Goal: Information Seeking & Learning: Check status

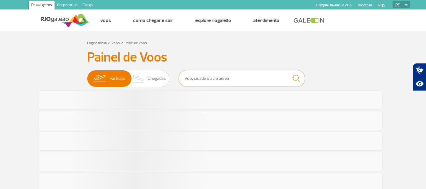
click at [218, 75] on input "text" at bounding box center [242, 78] width 126 height 17
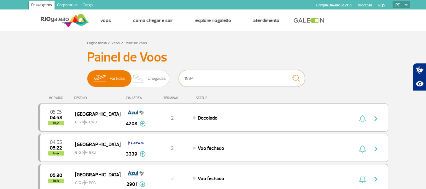
type input "1984"
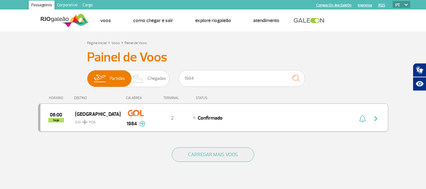
click at [379, 118] on img "button" at bounding box center [376, 119] width 8 height 8
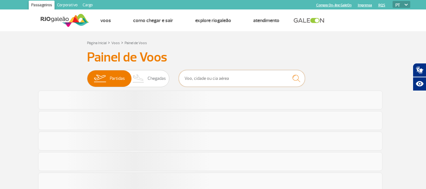
click at [186, 79] on input "text" at bounding box center [242, 78] width 126 height 17
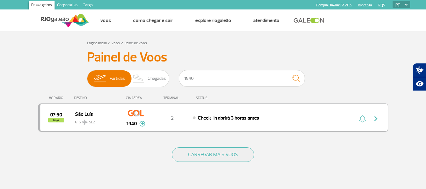
click at [374, 121] on img "button" at bounding box center [376, 119] width 8 height 8
click at [375, 118] on img "button" at bounding box center [376, 119] width 8 height 8
click at [374, 119] on img "button" at bounding box center [376, 119] width 8 height 8
click at [373, 119] on img "button" at bounding box center [376, 119] width 8 height 8
click at [376, 117] on img "button" at bounding box center [376, 119] width 8 height 8
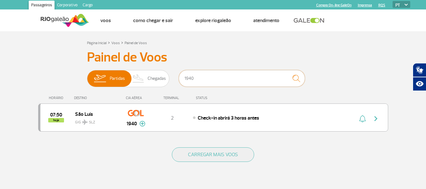
click at [241, 83] on input "1940" at bounding box center [242, 78] width 126 height 17
type input "1"
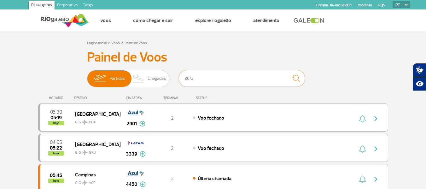
type input "3672"
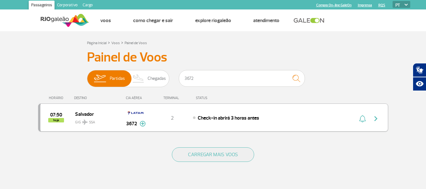
click at [377, 119] on img "button" at bounding box center [376, 119] width 8 height 8
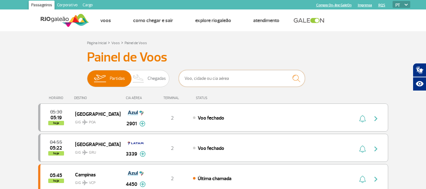
click at [213, 79] on input "text" at bounding box center [242, 78] width 126 height 17
type input "2032"
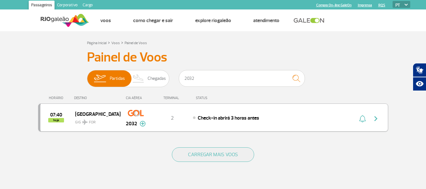
click at [376, 118] on img "button" at bounding box center [376, 119] width 8 height 8
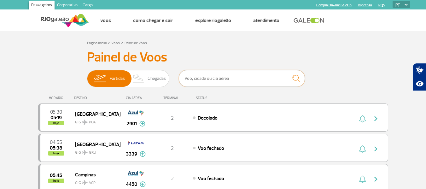
click at [213, 77] on input "text" at bounding box center [242, 78] width 126 height 17
type input "2010"
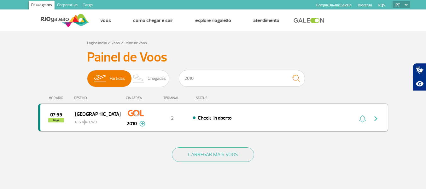
click at [379, 119] on img "button" at bounding box center [376, 119] width 8 height 8
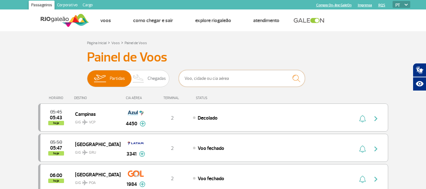
click at [242, 79] on input "text" at bounding box center [242, 78] width 126 height 17
type input "1930"
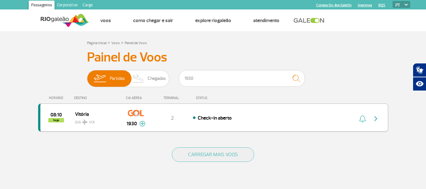
click at [375, 119] on img "button" at bounding box center [376, 119] width 8 height 8
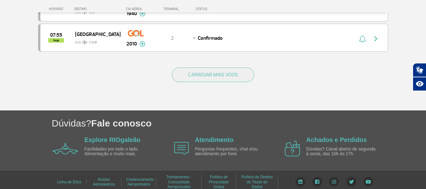
scroll to position [665, 0]
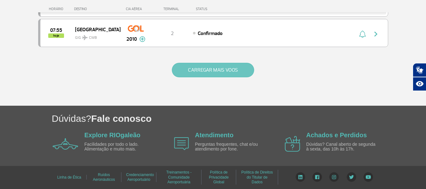
click at [211, 68] on button "CARREGAR MAIS VOOS" at bounding box center [213, 70] width 82 height 15
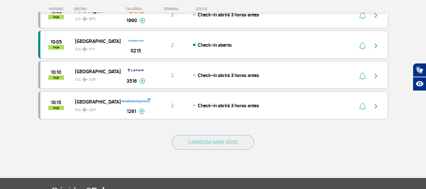
scroll to position [1201, 0]
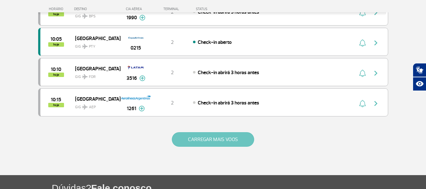
click at [237, 137] on button "CARREGAR MAIS VOOS" at bounding box center [213, 139] width 82 height 15
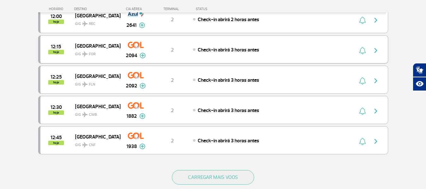
scroll to position [1800, 0]
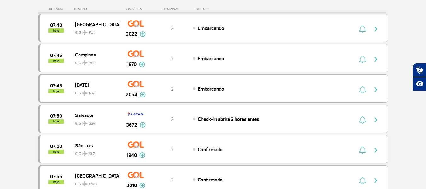
scroll to position [470, 0]
